Goal: Information Seeking & Learning: Learn about a topic

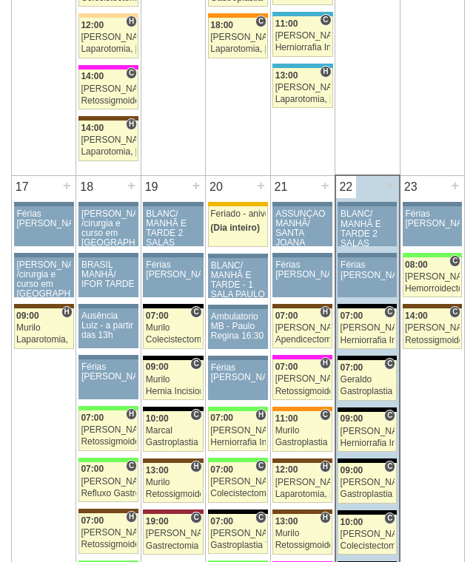
scroll to position [2294, 0]
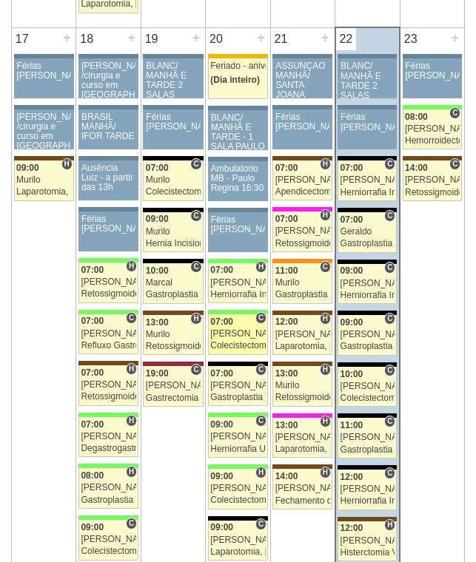
click at [246, 328] on link "87825 Felipe Rossi C 07:00 Felipe Rossi Colecistectomia com Colangiografia VL H…" at bounding box center [238, 334] width 60 height 41
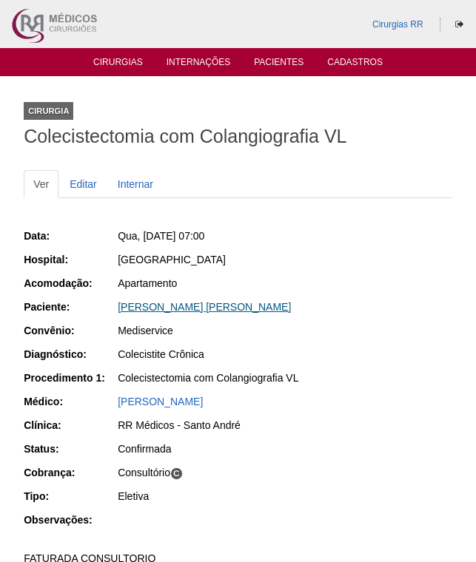
click at [273, 309] on link "STÉPHANI VILELA FERREIRA CUSTODIO" at bounding box center [204, 307] width 173 height 12
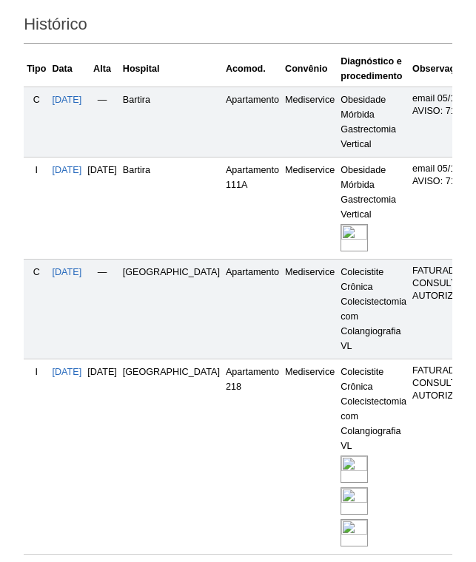
scroll to position [614, 0]
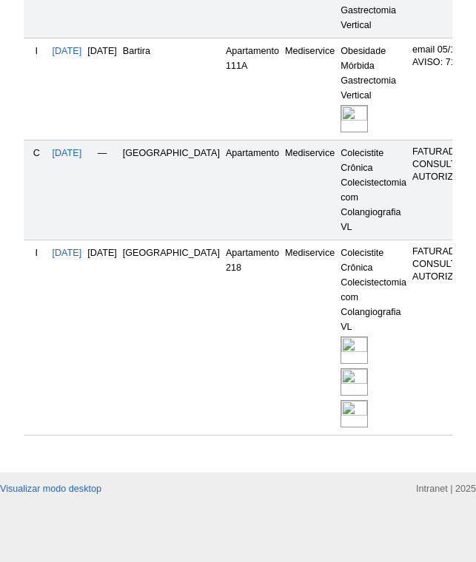
click at [340, 368] on img at bounding box center [353, 381] width 27 height 27
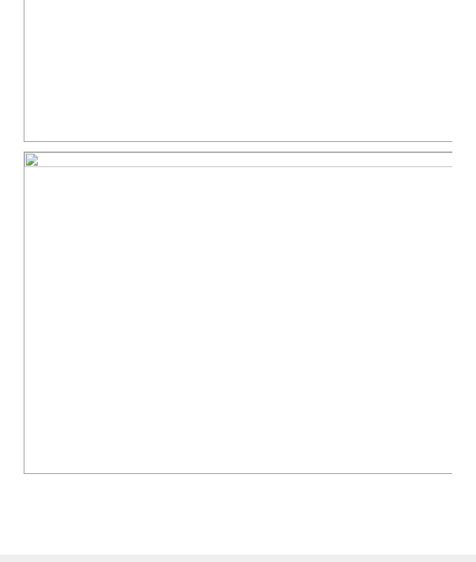
scroll to position [1036, 0]
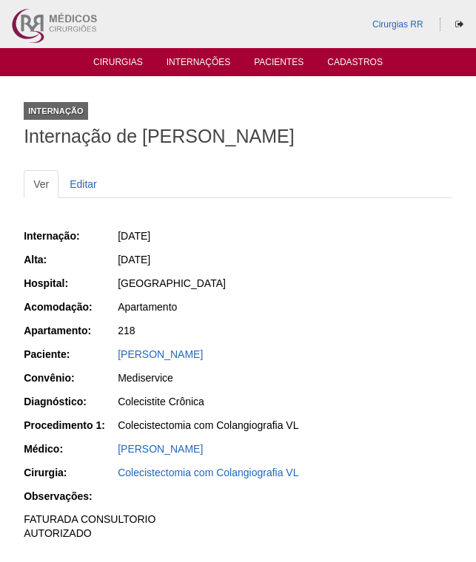
scroll to position [1285, 0]
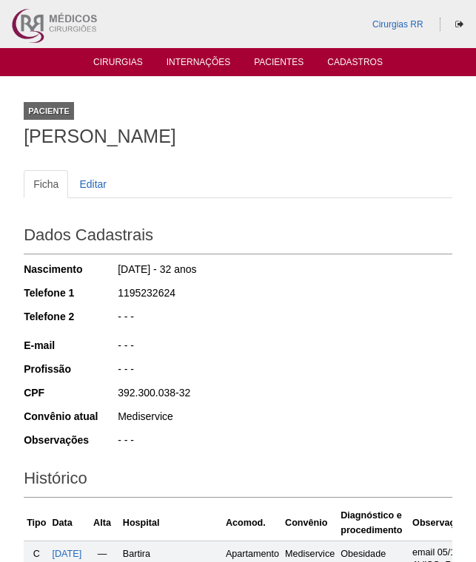
scroll to position [614, 0]
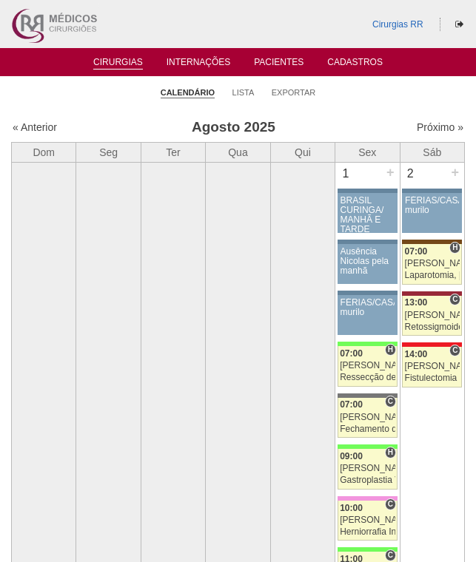
scroll to position [2294, 0]
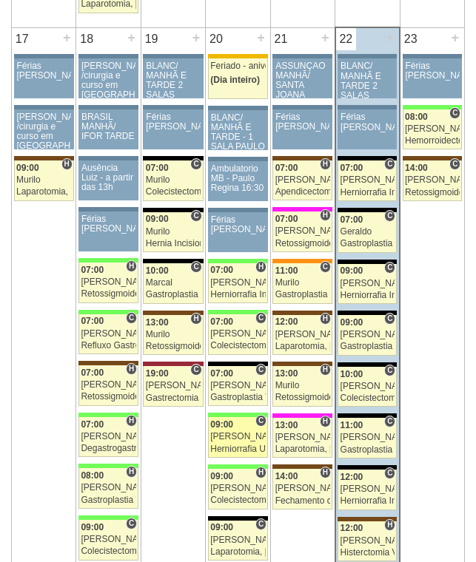
click at [232, 424] on span "09:00" at bounding box center [221, 425] width 23 height 10
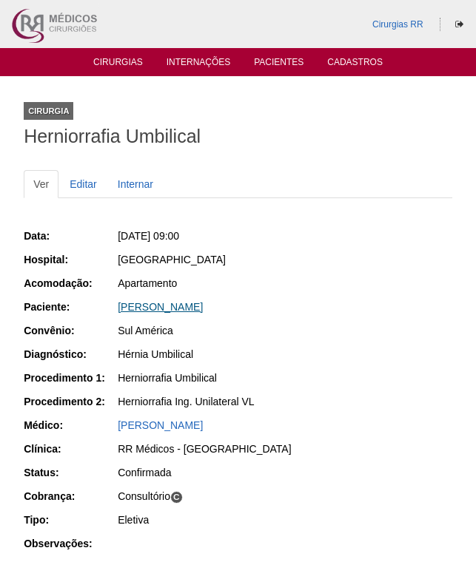
click at [189, 303] on link "RONILSO DA SILVA TOLEDO" at bounding box center [160, 307] width 85 height 12
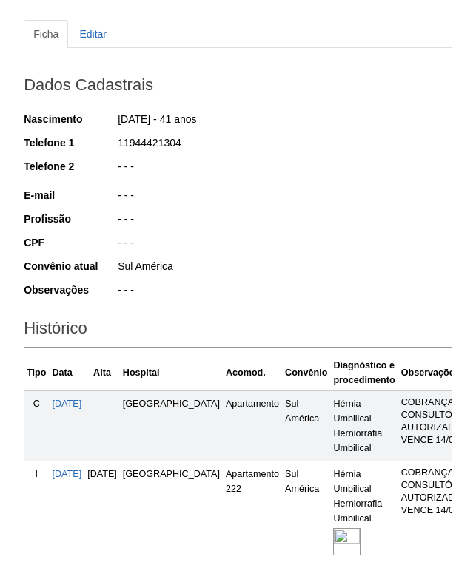
scroll to position [296, 0]
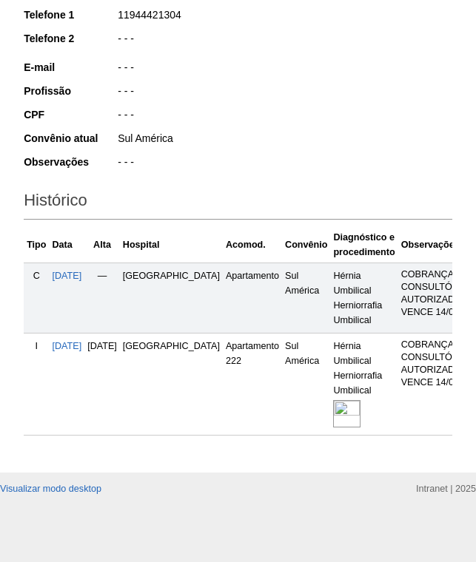
click at [333, 417] on img at bounding box center [346, 413] width 27 height 27
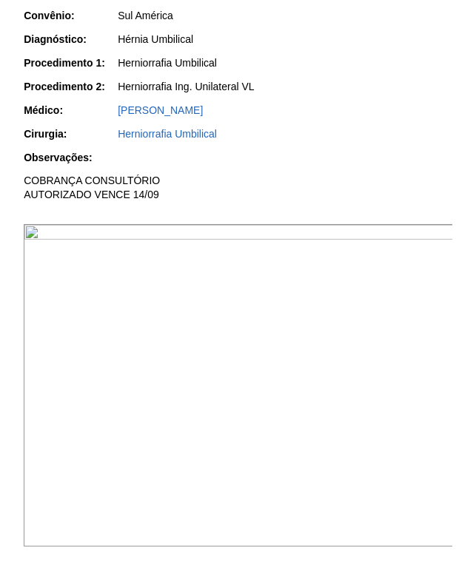
scroll to position [370, 0]
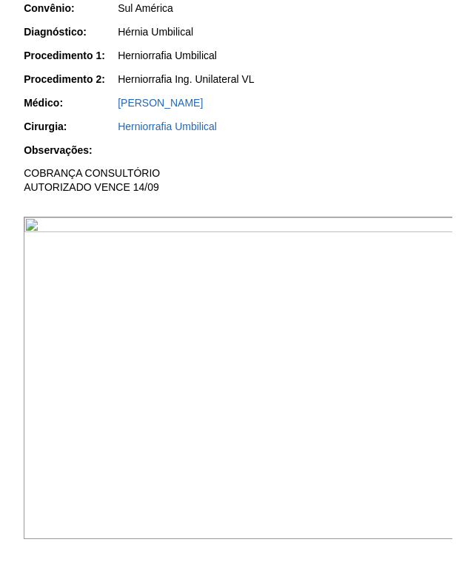
click at [292, 310] on img at bounding box center [239, 378] width 430 height 323
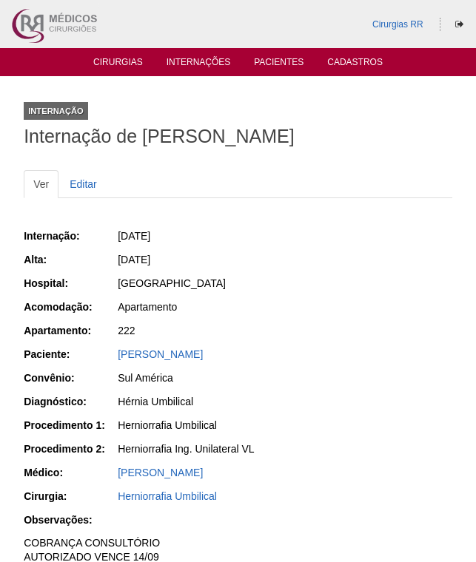
scroll to position [370, 0]
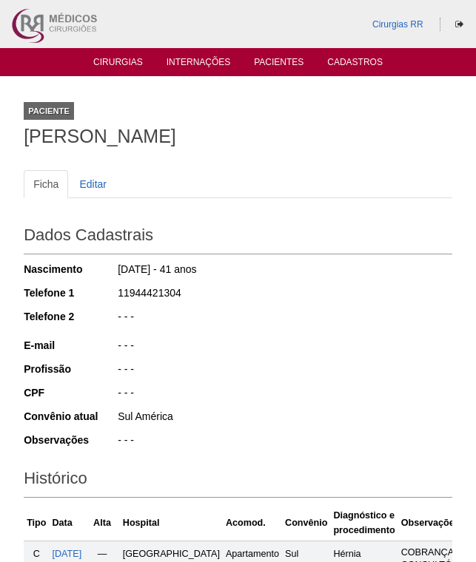
scroll to position [294, 0]
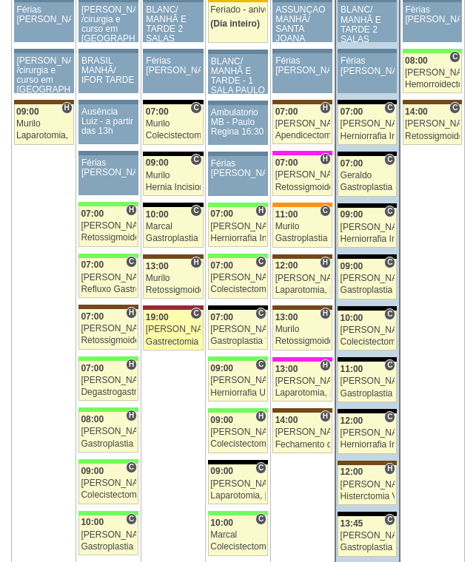
scroll to position [2442, 0]
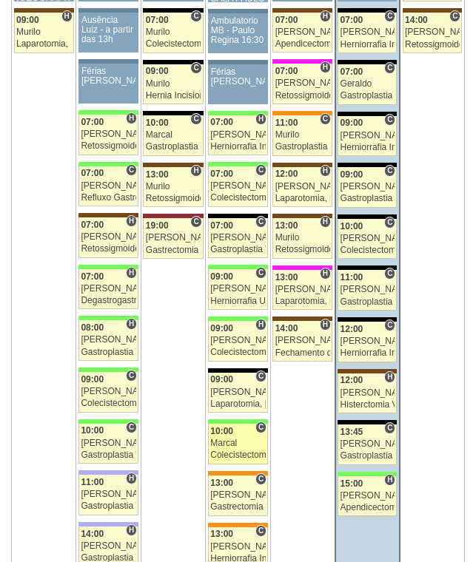
click at [235, 437] on link "87720 Marcal C 10:00 Marcal Colecistectomia com Colangiografia VL Hospital Bras…" at bounding box center [238, 444] width 60 height 41
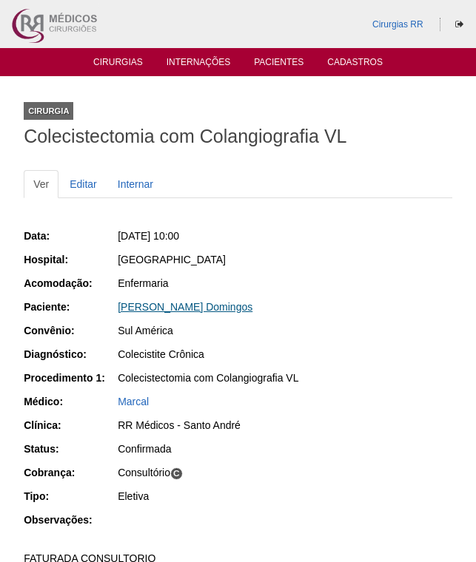
click at [197, 306] on link "Janaina Aparecida Domingos" at bounding box center [185, 307] width 135 height 12
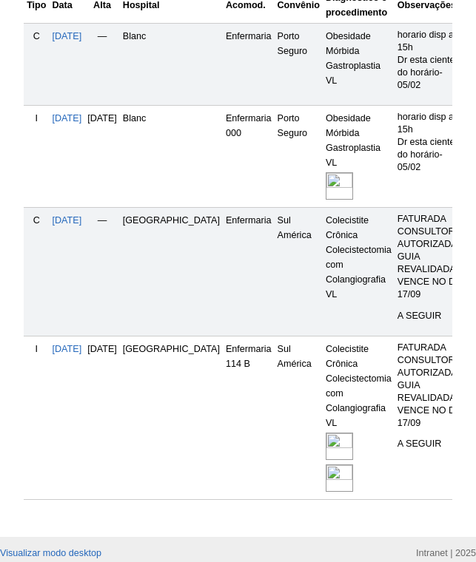
scroll to position [593, 0]
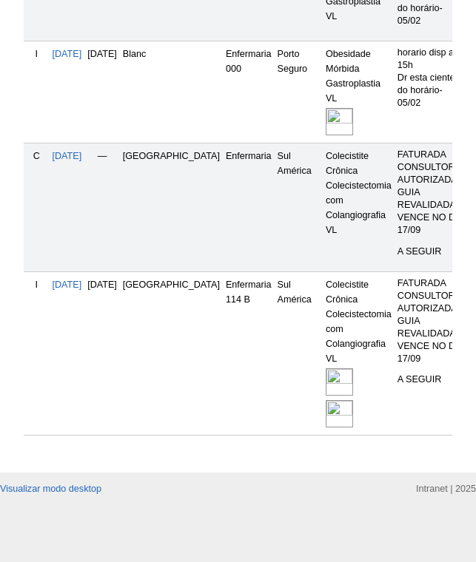
click at [326, 368] on img at bounding box center [339, 381] width 27 height 27
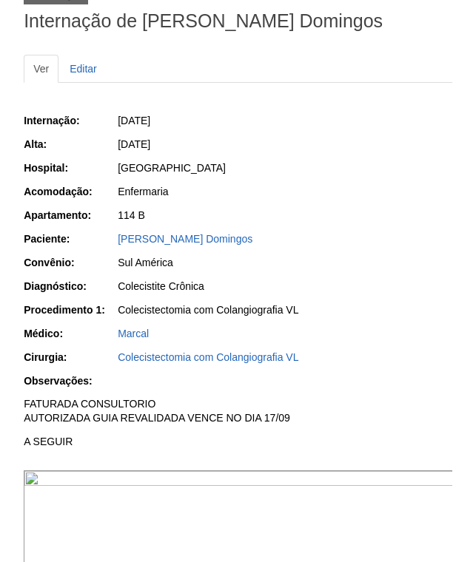
scroll to position [222, 0]
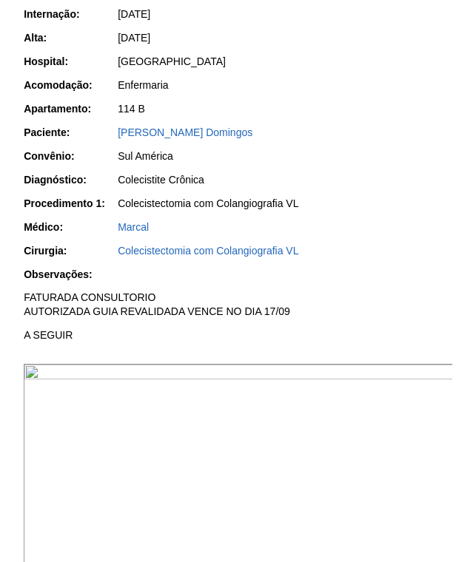
click at [294, 448] on img at bounding box center [239, 525] width 430 height 323
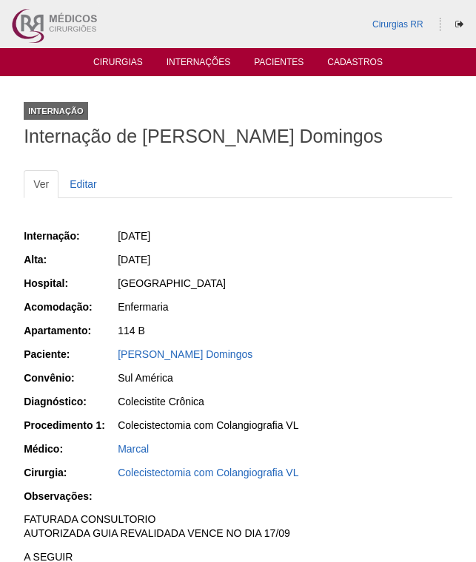
scroll to position [222, 0]
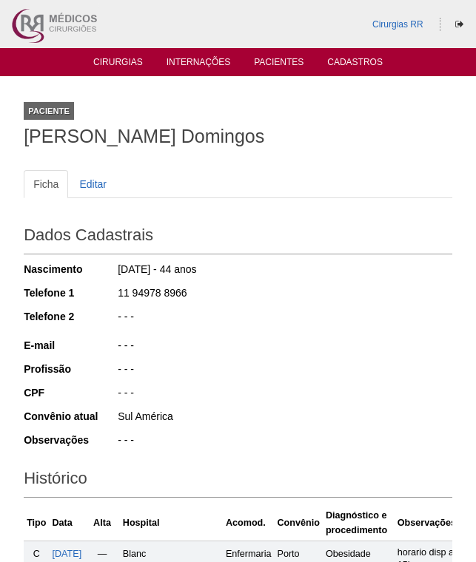
scroll to position [593, 0]
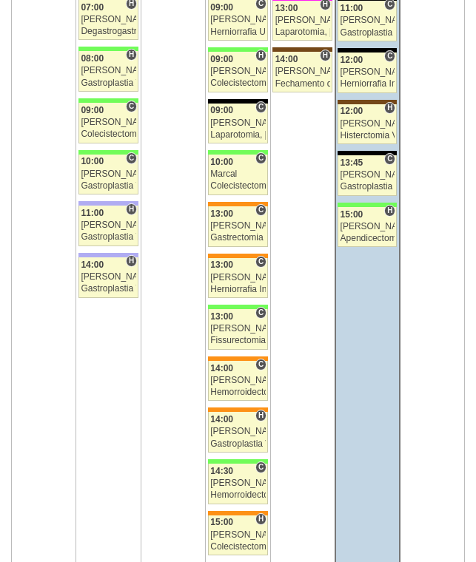
scroll to position [2738, 0]
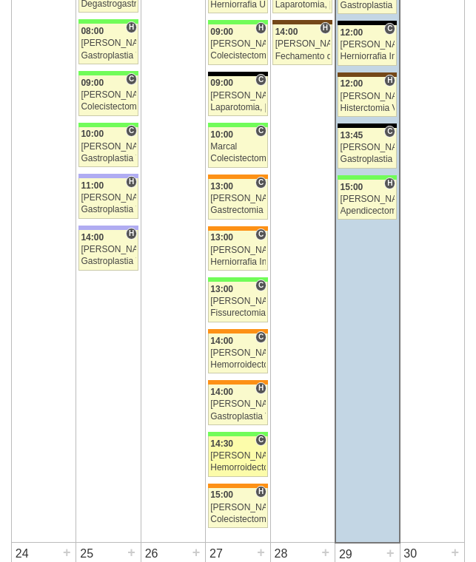
click at [239, 454] on div "Juliana" at bounding box center [237, 456] width 55 height 10
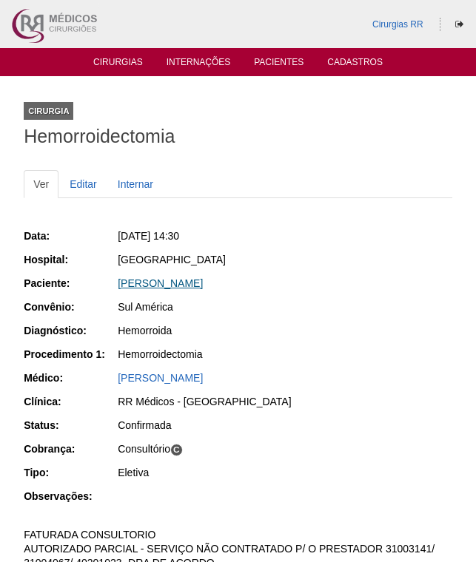
click at [203, 281] on link "[PERSON_NAME]" at bounding box center [160, 283] width 85 height 12
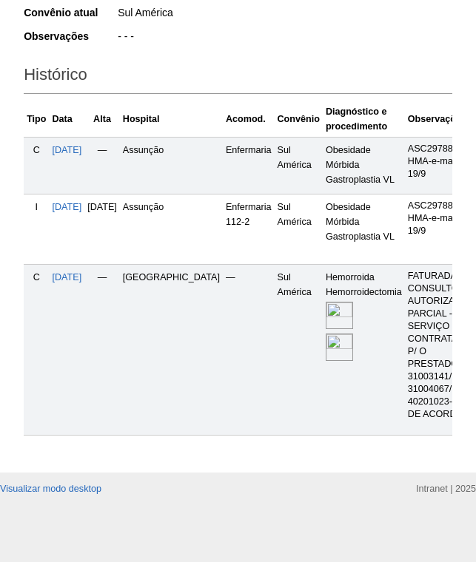
scroll to position [468, 0]
click at [326, 302] on img at bounding box center [339, 315] width 27 height 27
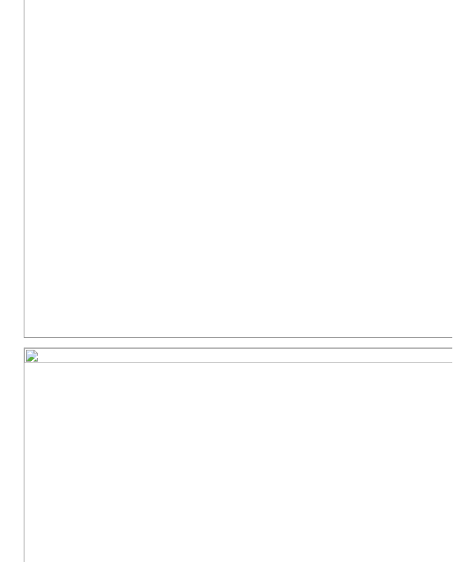
scroll to position [1184, 0]
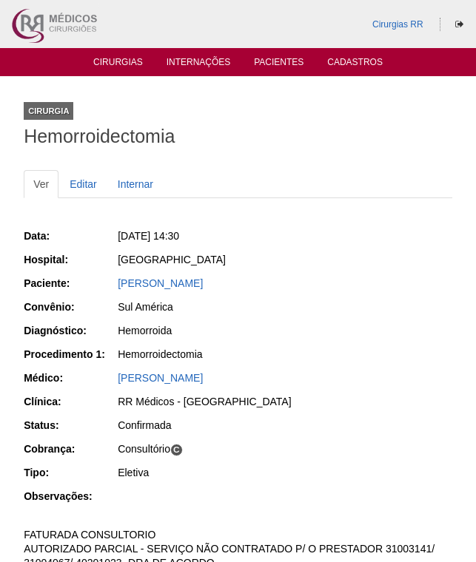
scroll to position [1184, 0]
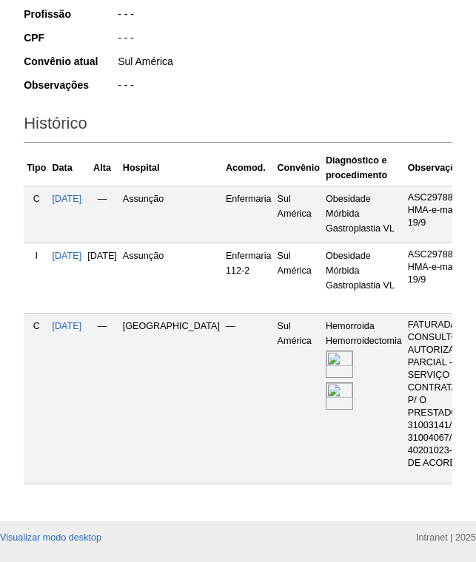
scroll to position [319, 0]
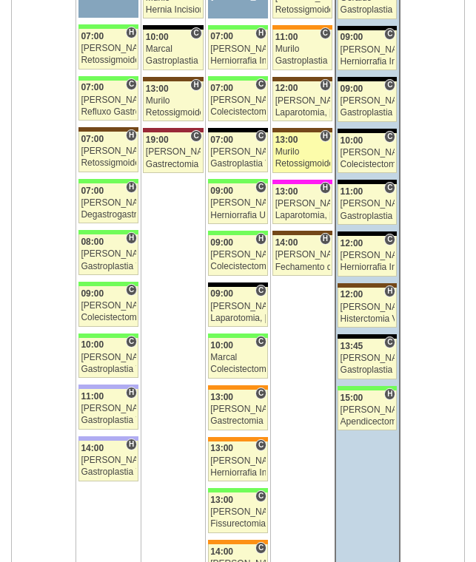
scroll to position [2443, 0]
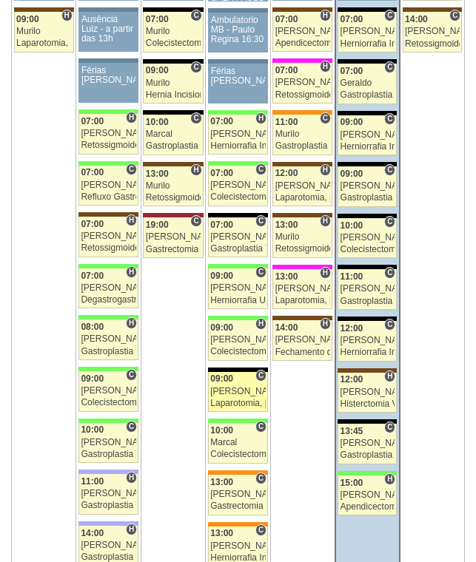
click at [239, 384] on div "09:00" at bounding box center [237, 379] width 55 height 10
